Goal: Find specific page/section: Find specific page/section

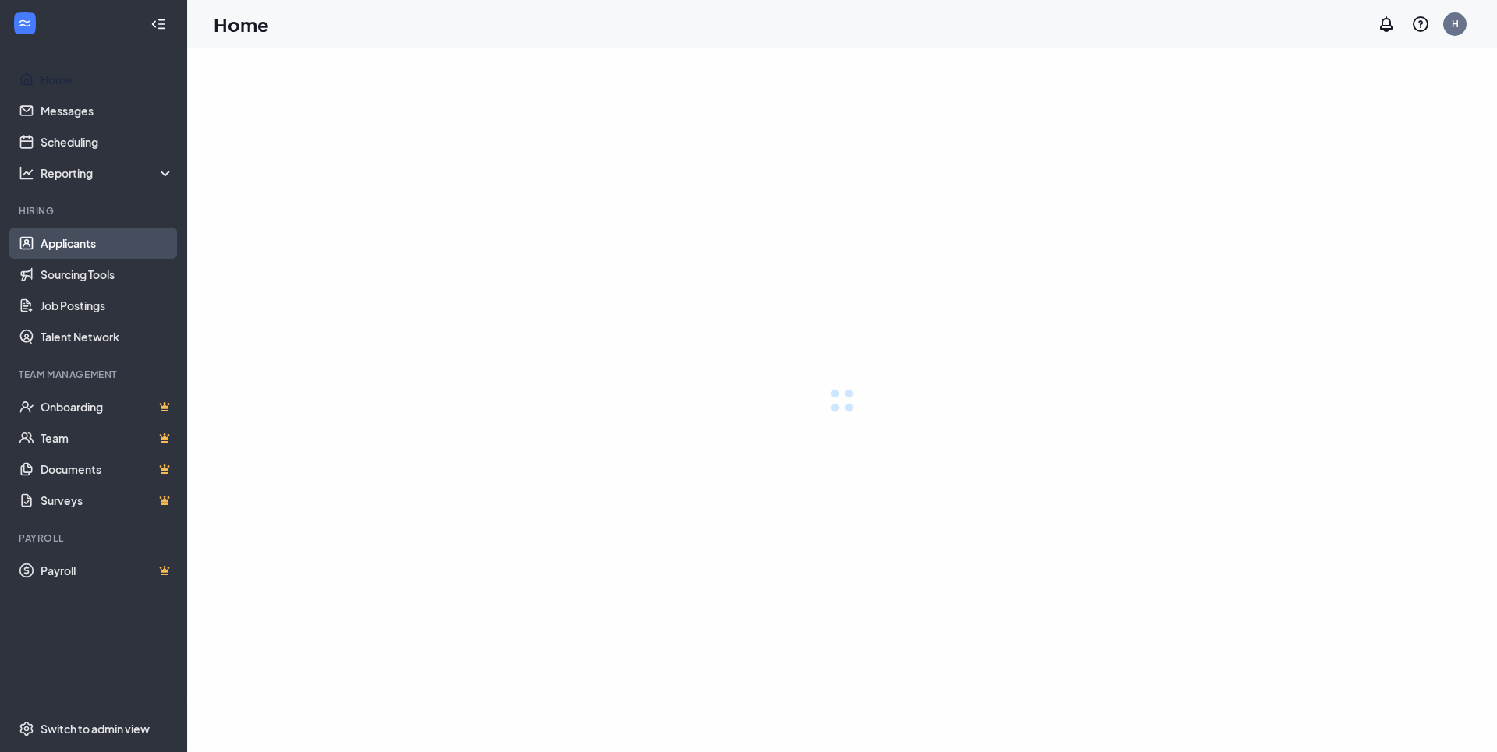
click at [69, 239] on link "Applicants" at bounding box center [107, 243] width 133 height 31
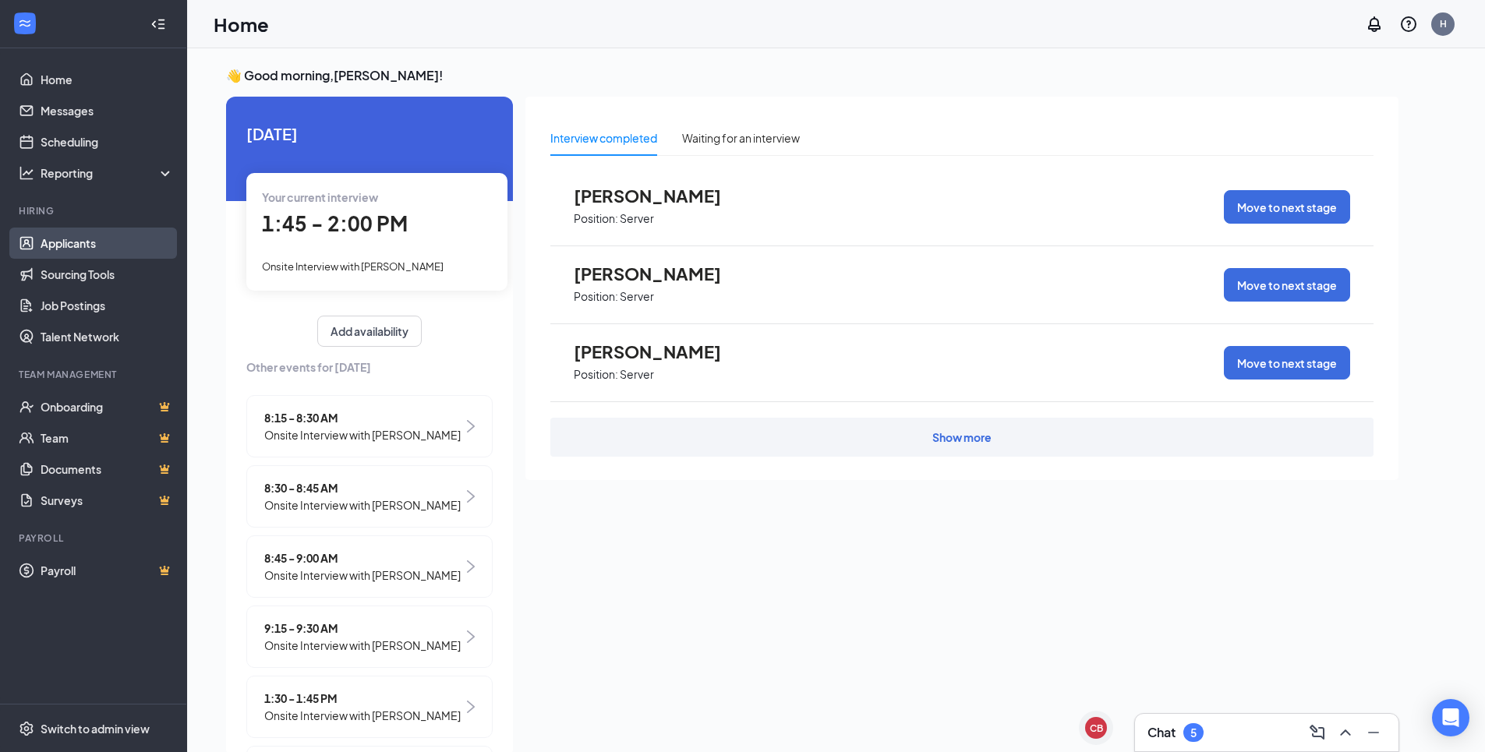
click at [104, 235] on link "Applicants" at bounding box center [107, 243] width 133 height 31
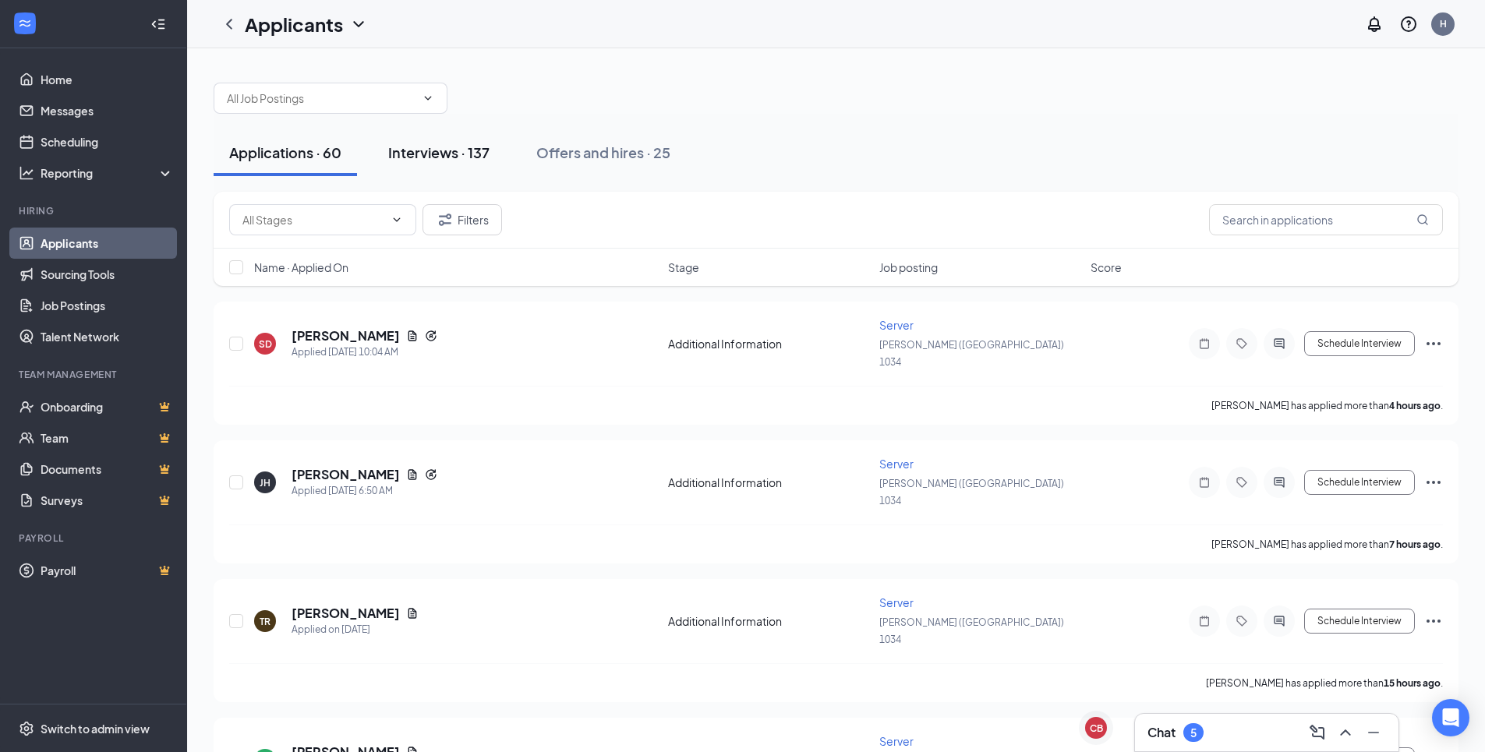
click at [455, 149] on div "Interviews · 137" at bounding box center [438, 152] width 101 height 19
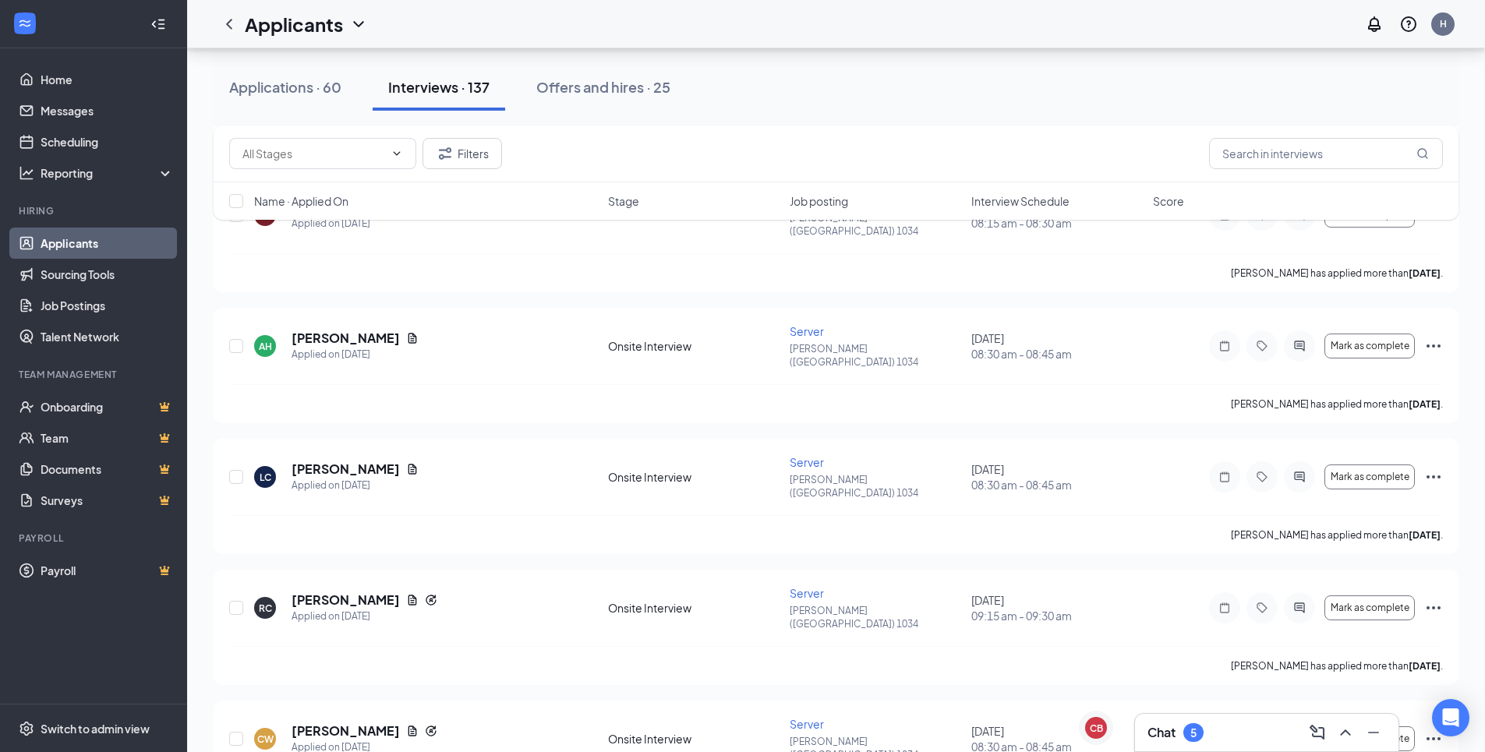
scroll to position [3820, 0]
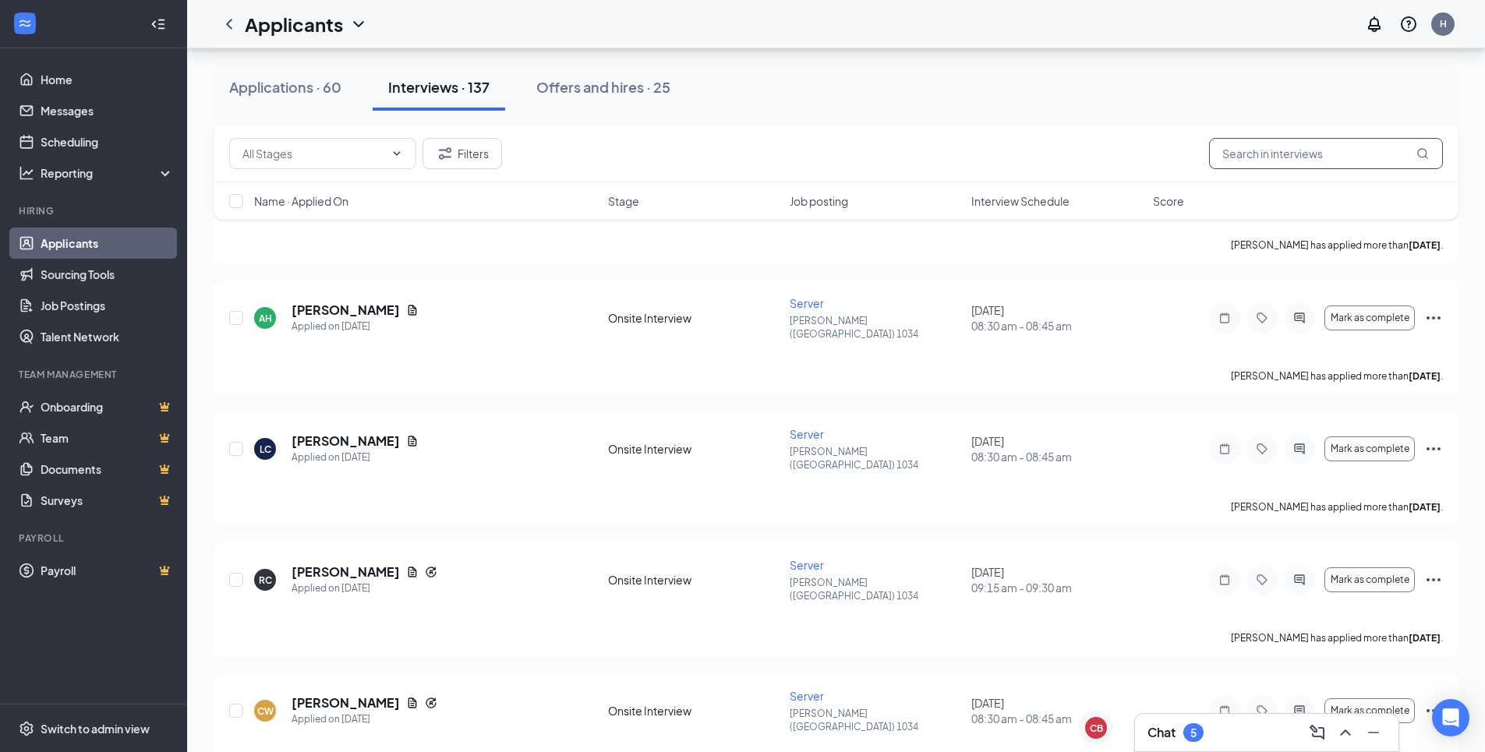
click at [1238, 157] on input "text" at bounding box center [1326, 153] width 234 height 31
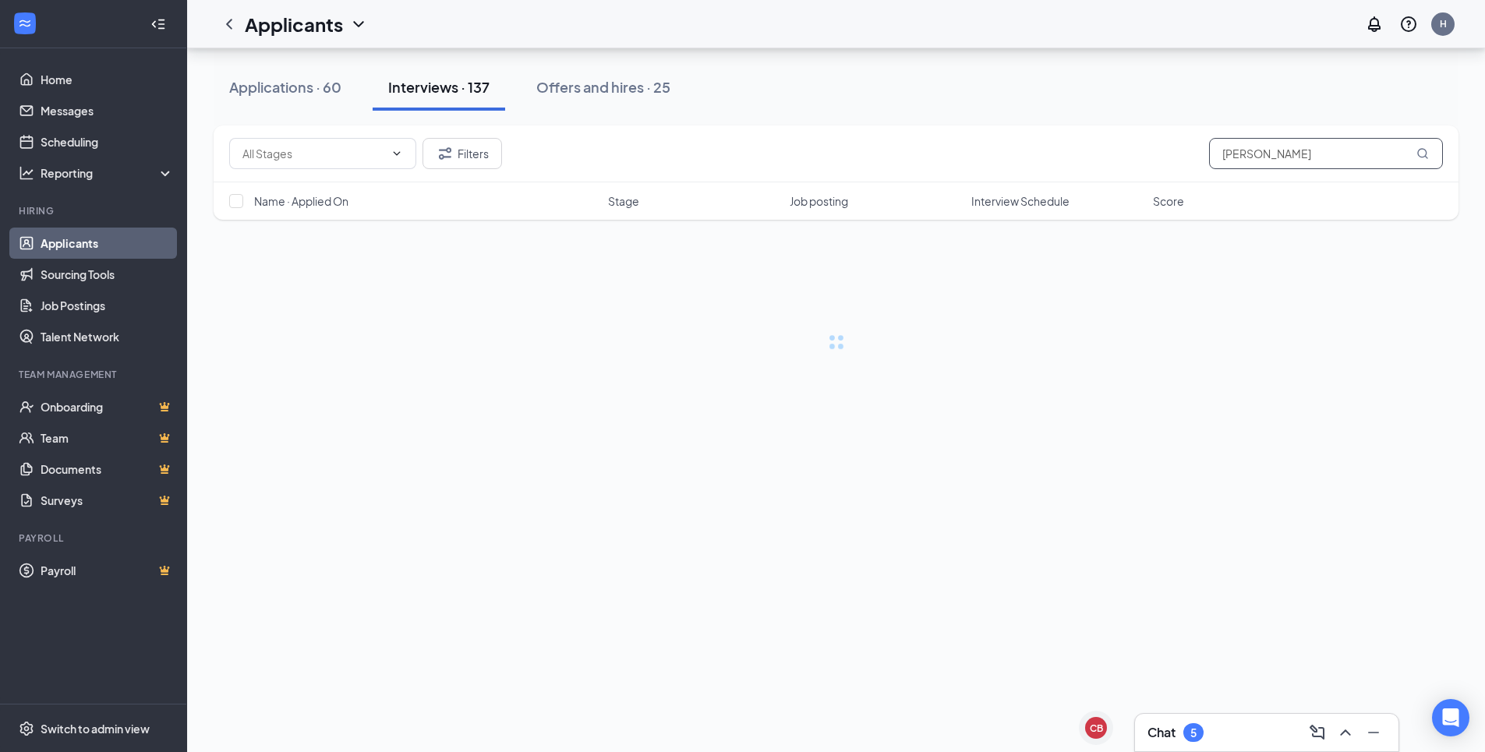
type input "[PERSON_NAME]"
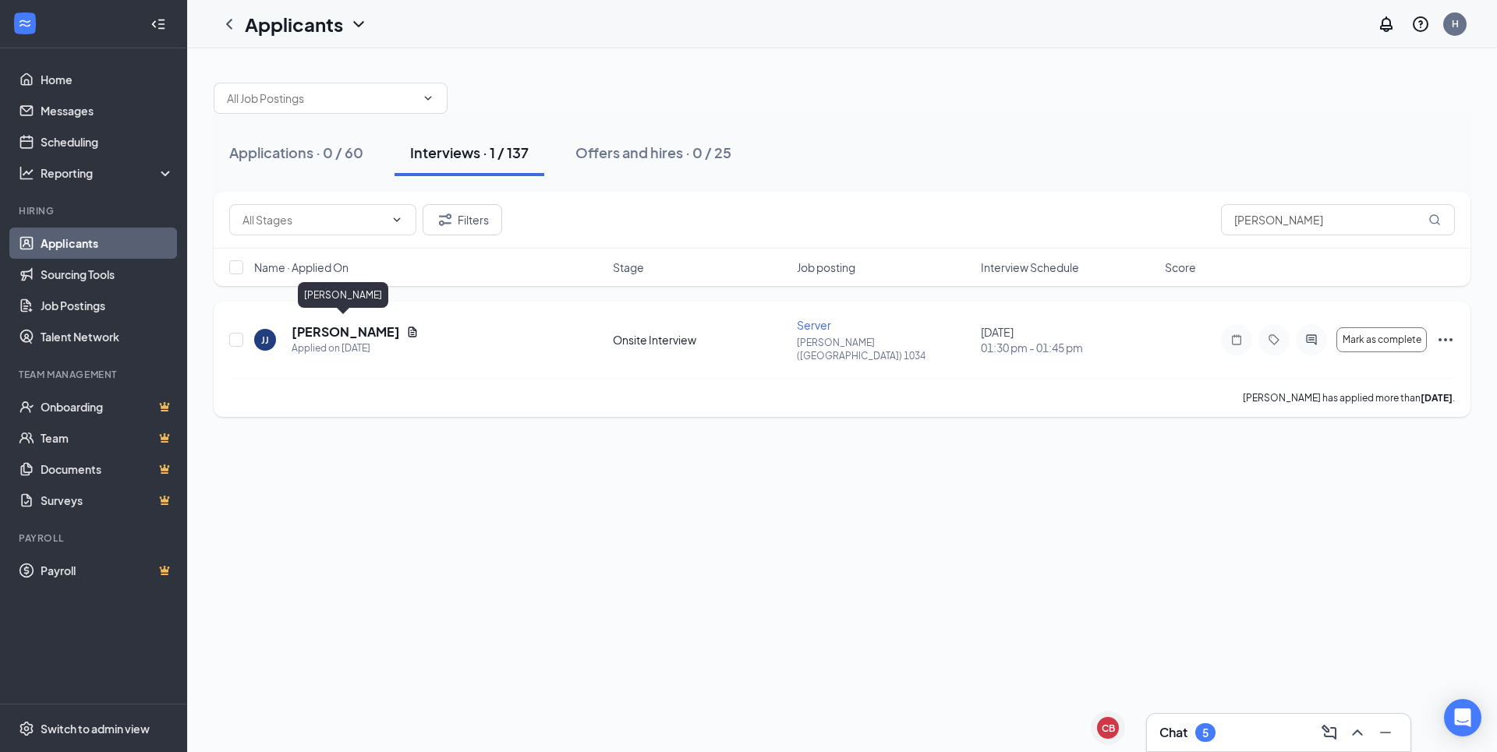
click at [330, 326] on h5 "[PERSON_NAME]" at bounding box center [346, 332] width 108 height 17
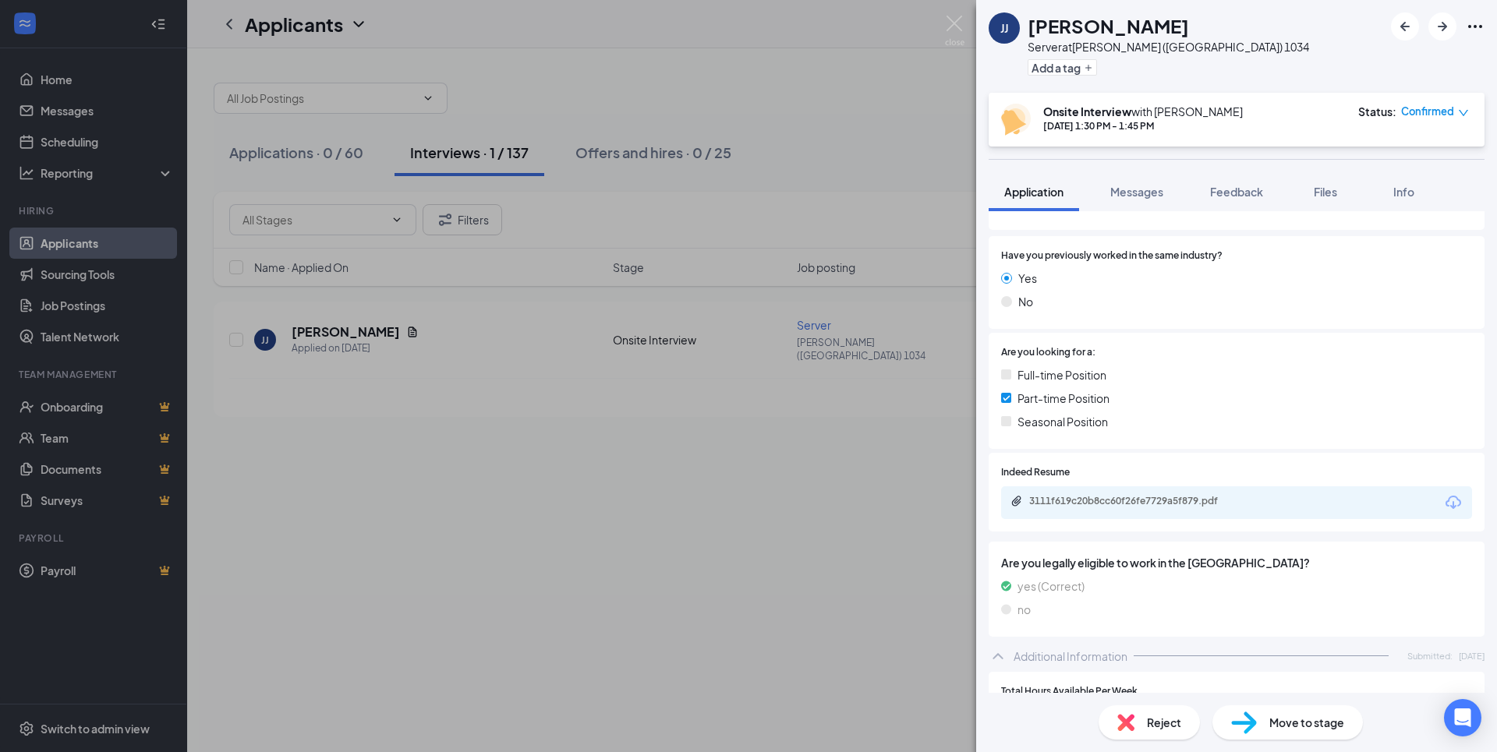
scroll to position [234, 0]
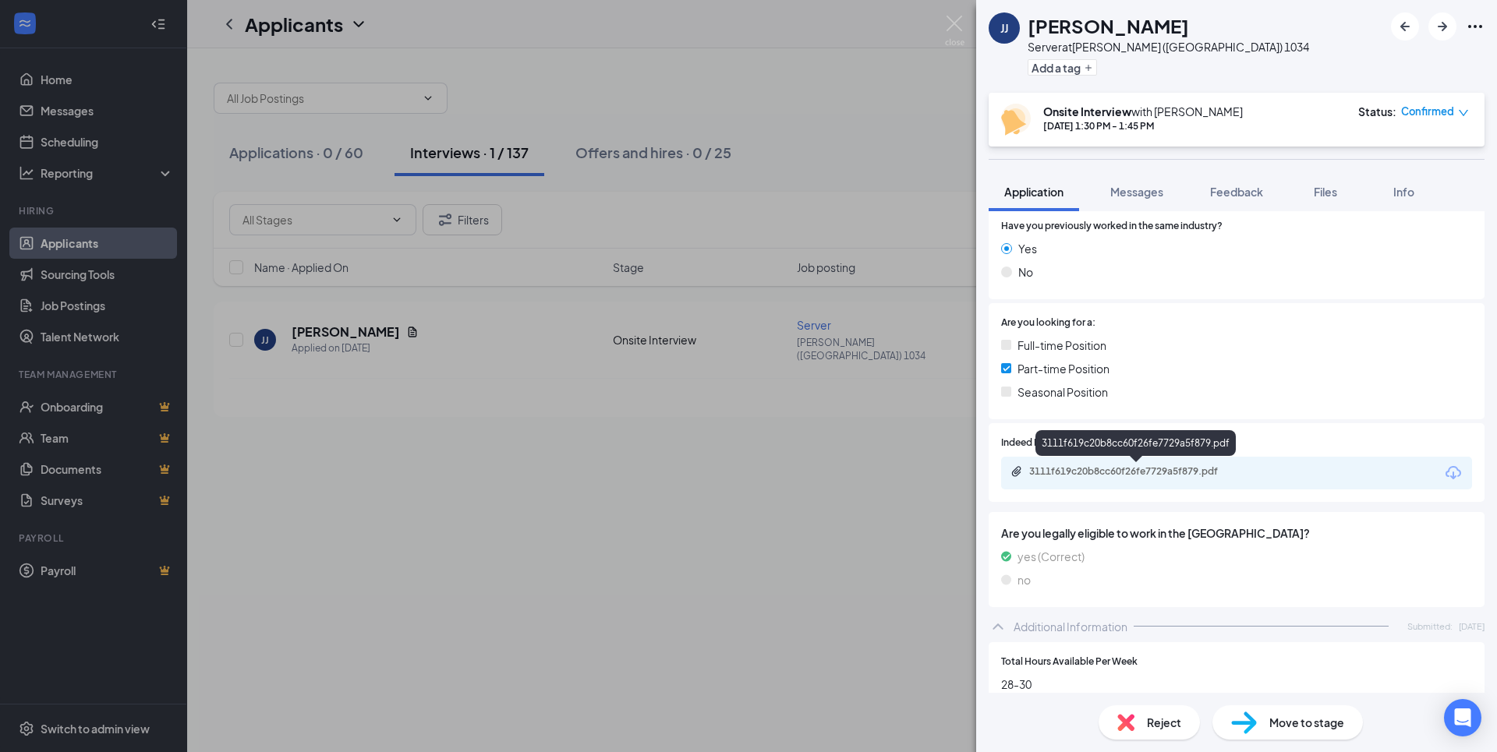
click at [1067, 472] on div "3111f619c20b8cc60f26fe7729a5f879.pdf" at bounding box center [1138, 471] width 218 height 12
